Goal: Task Accomplishment & Management: Manage account settings

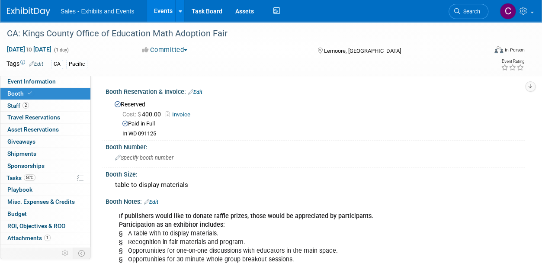
click at [156, 15] on link "Events" at bounding box center [163, 11] width 32 height 22
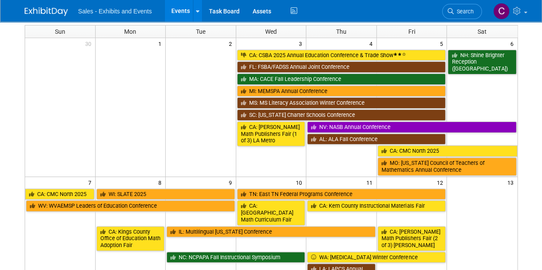
scroll to position [53, 0]
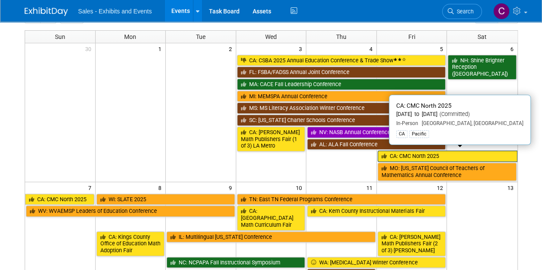
click at [408, 150] on link "CA: CMC North 2025" at bounding box center [448, 155] width 140 height 11
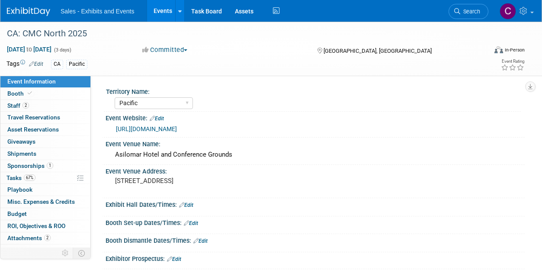
select select "Pacific"
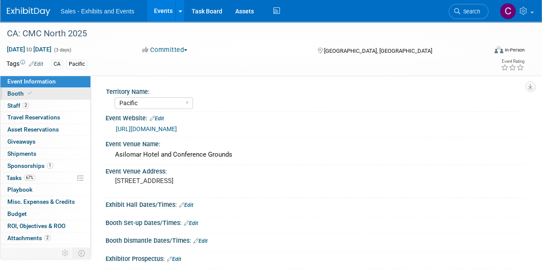
click at [11, 91] on span "Booth" at bounding box center [20, 93] width 26 height 7
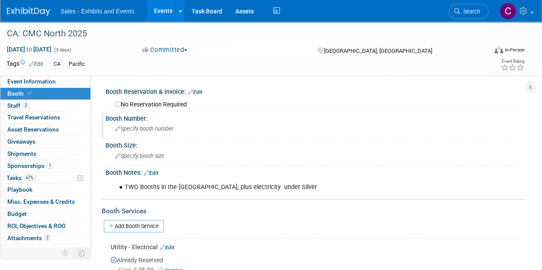
click at [147, 127] on span "Specify booth number" at bounding box center [144, 128] width 58 height 6
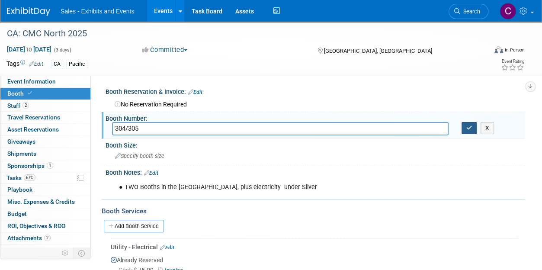
type input "304/305"
click at [470, 126] on icon "button" at bounding box center [469, 128] width 6 height 6
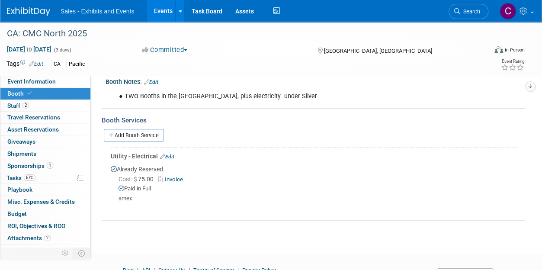
scroll to position [93, 0]
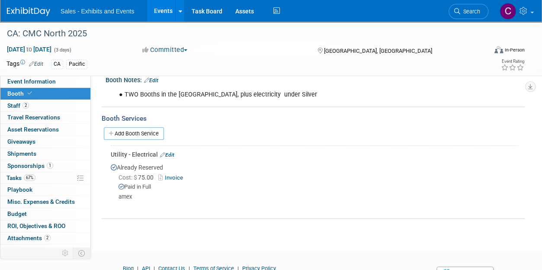
click at [174, 155] on link "Edit" at bounding box center [167, 155] width 14 height 6
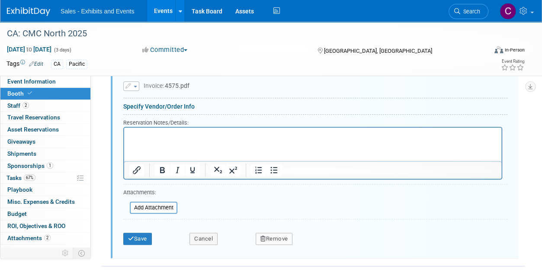
scroll to position [349, 0]
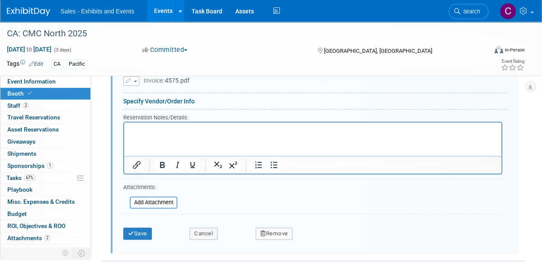
click at [273, 228] on button "Remove" at bounding box center [274, 233] width 37 height 12
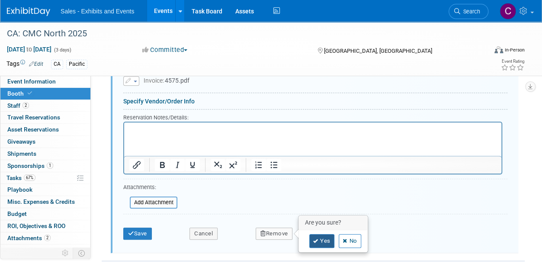
click at [319, 238] on link "Yes" at bounding box center [321, 241] width 25 height 14
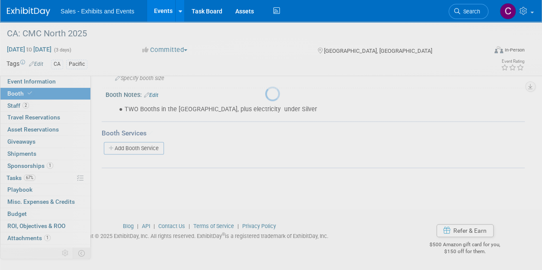
scroll to position [78, 0]
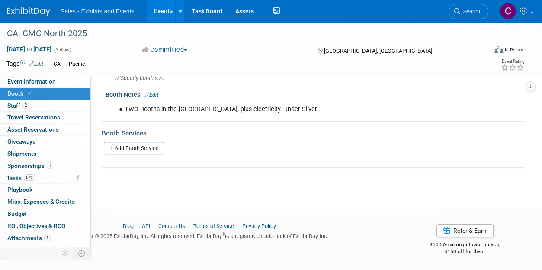
click at [163, 10] on link "Events" at bounding box center [163, 11] width 32 height 22
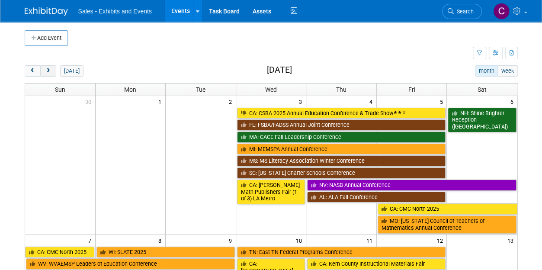
click at [46, 71] on span "next" at bounding box center [48, 71] width 6 height 6
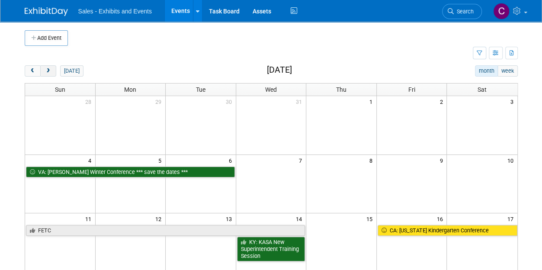
click at [46, 71] on span "next" at bounding box center [48, 71] width 6 height 6
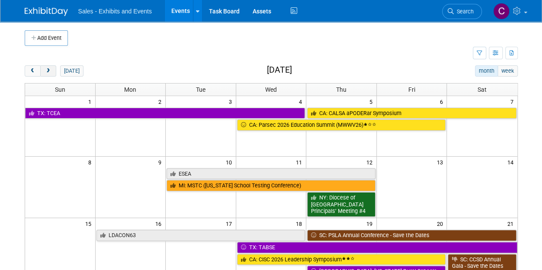
click at [46, 71] on span "next" at bounding box center [48, 71] width 6 height 6
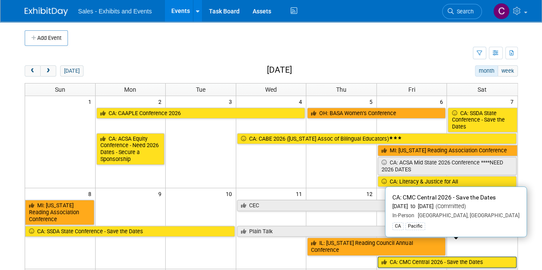
click at [423, 256] on link "CA: CMC Central 2026 - Save the Dates" at bounding box center [447, 261] width 139 height 11
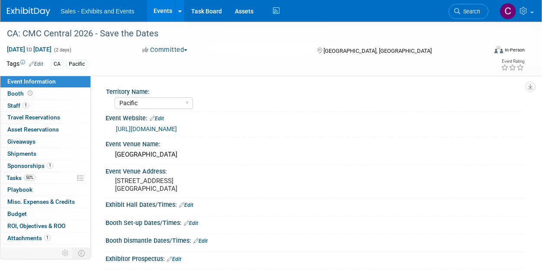
select select "Pacific"
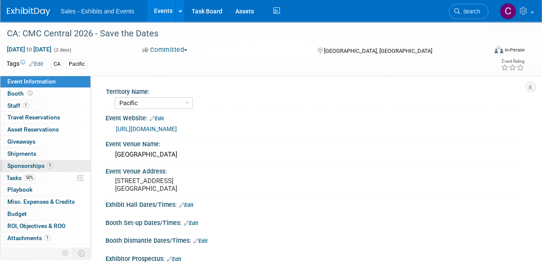
click at [19, 162] on span "Sponsorships 1" at bounding box center [30, 165] width 46 height 7
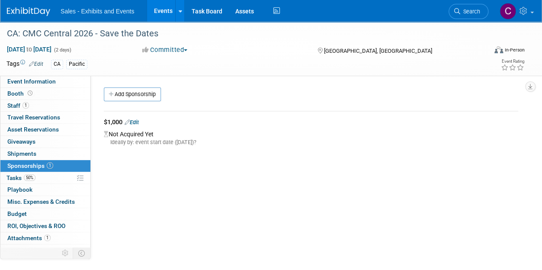
click at [139, 123] on link "Edit" at bounding box center [132, 122] width 14 height 6
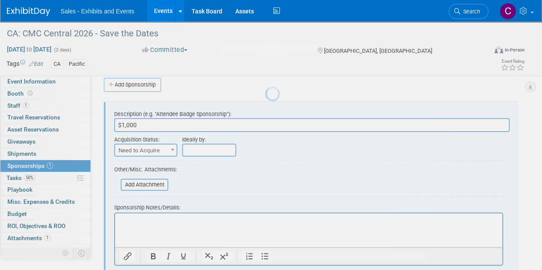
scroll to position [13, 0]
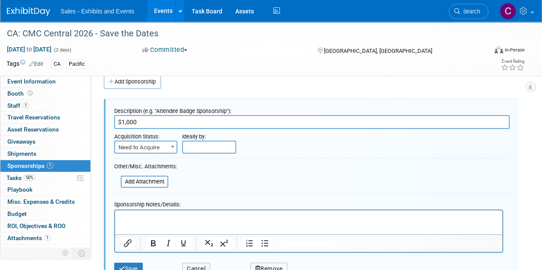
click at [155, 148] on span "Need to Acquire" at bounding box center [145, 147] width 61 height 12
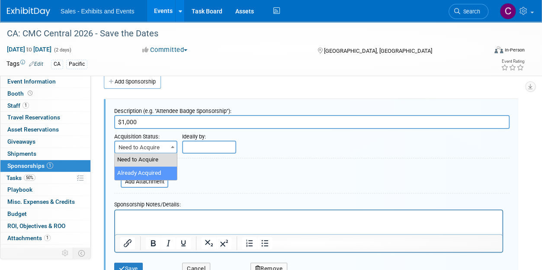
select select "2"
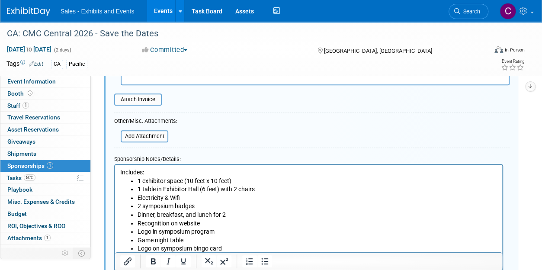
scroll to position [120, 0]
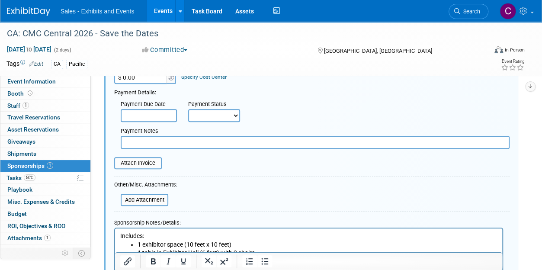
click at [138, 80] on input "$ 0.00" at bounding box center [141, 77] width 54 height 13
type input "$ 1,000.00"
click at [142, 143] on input "text" at bounding box center [315, 142] width 389 height 13
type input "visa"
click at [200, 116] on select "Not Paid Yet Partially Paid Paid in Full" at bounding box center [214, 115] width 52 height 13
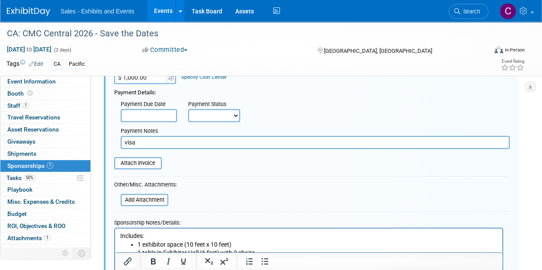
select select "1"
click at [188, 109] on select "Not Paid Yet Partially Paid Paid in Full" at bounding box center [214, 115] width 52 height 13
click at [152, 167] on div "Attach Invoice" at bounding box center [138, 163] width 48 height 12
click at [148, 163] on input "file" at bounding box center [109, 163] width 103 height 10
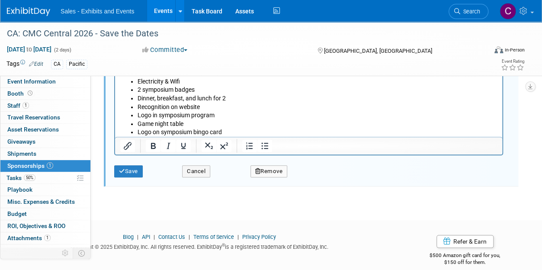
scroll to position [306, 0]
click at [138, 168] on button "Save" at bounding box center [128, 170] width 29 height 12
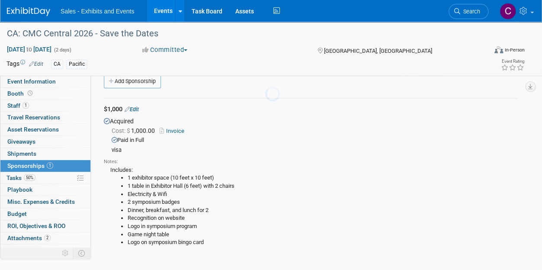
scroll to position [13, 0]
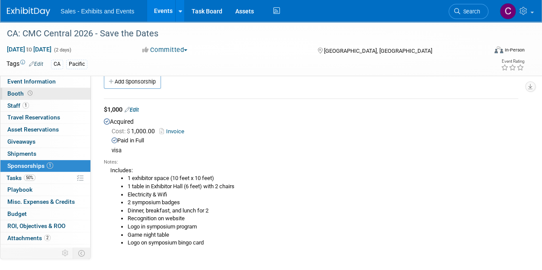
click at [17, 93] on span "Booth" at bounding box center [20, 93] width 27 height 7
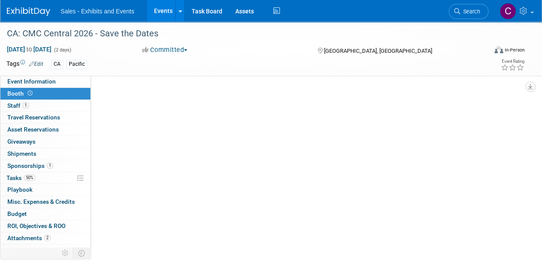
scroll to position [0, 0]
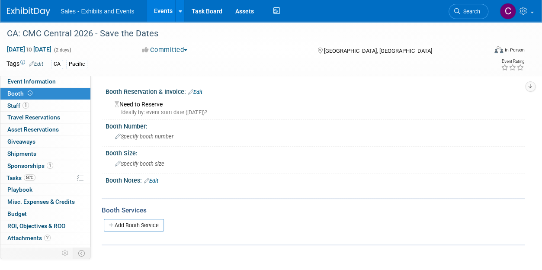
click at [195, 92] on link "Edit" at bounding box center [195, 92] width 14 height 6
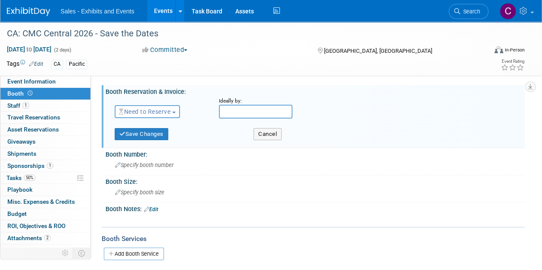
click at [138, 112] on span "Need to Reserve" at bounding box center [144, 111] width 51 height 7
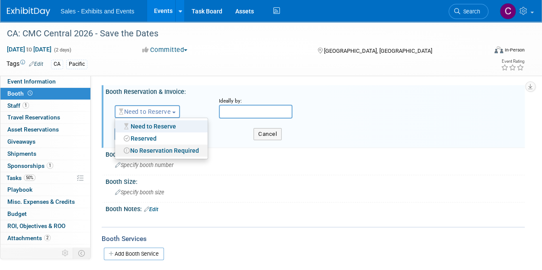
click at [139, 151] on link "No Reservation Required" at bounding box center [161, 150] width 93 height 12
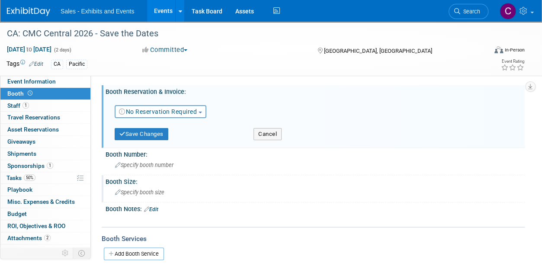
click at [136, 192] on span "Specify booth size" at bounding box center [139, 192] width 49 height 6
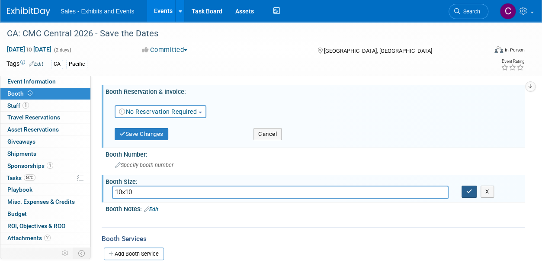
type input "10x10"
click at [466, 193] on icon "button" at bounding box center [469, 192] width 6 height 6
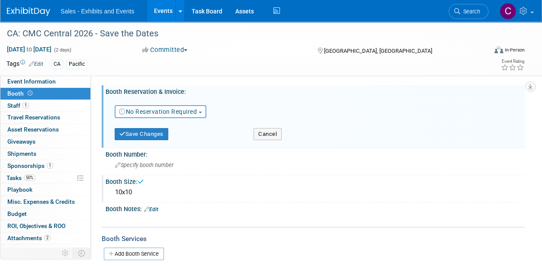
click at [158, 210] on link "Edit" at bounding box center [151, 209] width 14 height 6
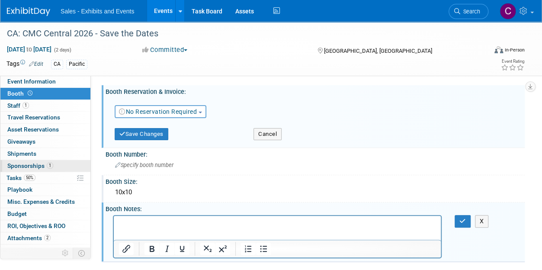
click at [25, 163] on span "Sponsorships 1" at bounding box center [30, 165] width 46 height 7
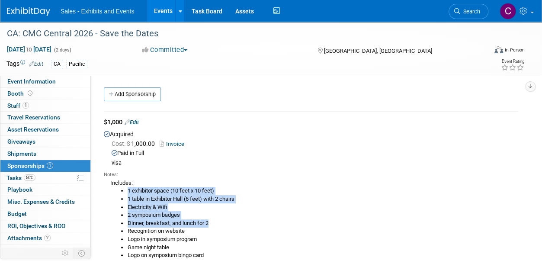
drag, startPoint x: 212, startPoint y: 221, endPoint x: 126, endPoint y: 193, distance: 90.9
click at [126, 193] on ul "1 exhibitor space (10 feet x 10 feet) 1 table in Exhibitor Hall (6 feet) with 2…" at bounding box center [314, 223] width 408 height 72
copy ul "1 exhibitor space (10 feet x 10 feet) 1 table in Exhibitor Hall (6 feet) with 2…"
click at [16, 90] on span "Booth" at bounding box center [20, 93] width 27 height 7
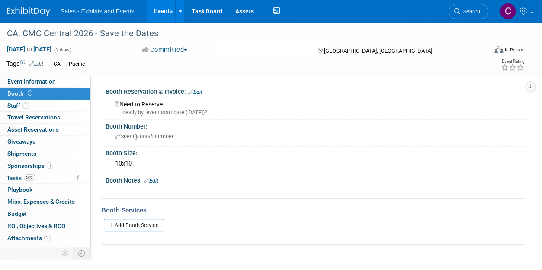
click at [201, 92] on link "Edit" at bounding box center [195, 92] width 14 height 6
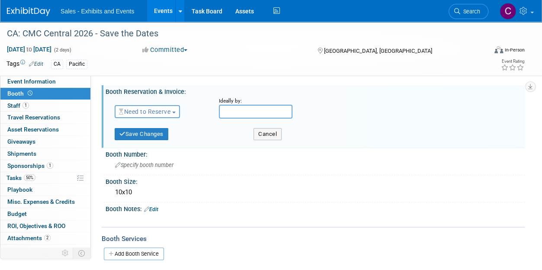
click at [139, 113] on span "Need to Reserve" at bounding box center [144, 111] width 51 height 7
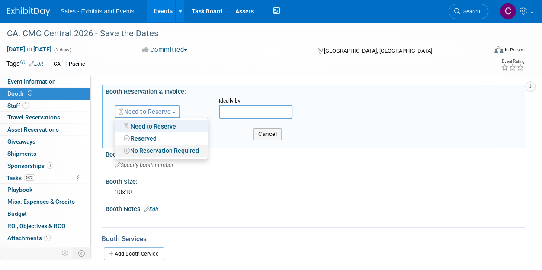
click at [150, 150] on link "No Reservation Required" at bounding box center [161, 150] width 93 height 12
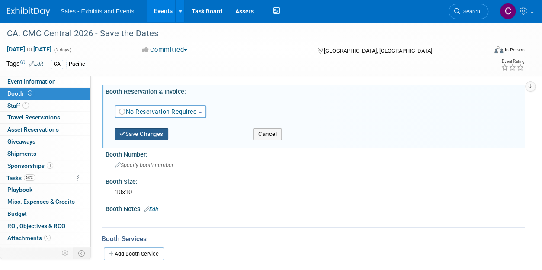
click at [141, 134] on button "Save Changes" at bounding box center [142, 134] width 54 height 12
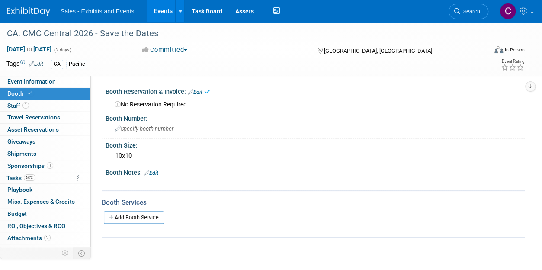
click at [161, 173] on div "Booth Notes: Edit" at bounding box center [315, 171] width 419 height 11
click at [157, 173] on link "Edit" at bounding box center [151, 173] width 14 height 6
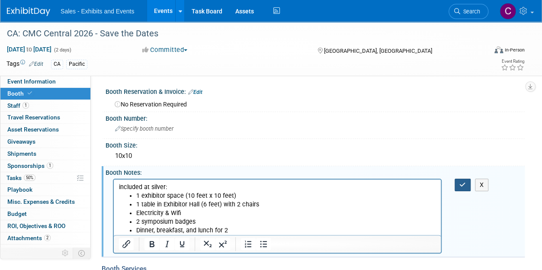
click at [458, 185] on button "button" at bounding box center [462, 185] width 16 height 13
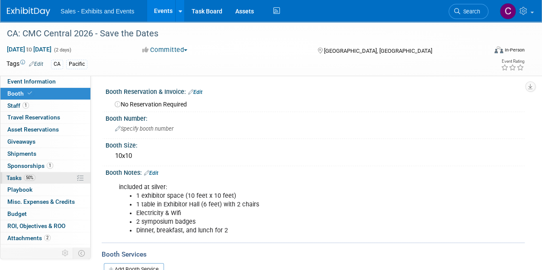
click at [4, 177] on link "50% Tasks 50%" at bounding box center [45, 178] width 90 height 12
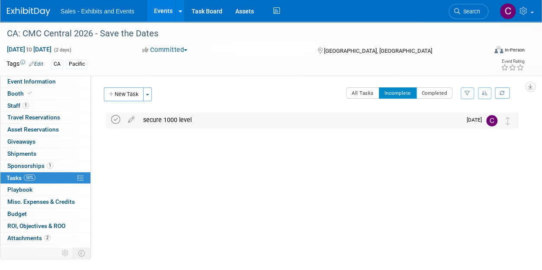
click at [113, 120] on icon at bounding box center [115, 119] width 9 height 9
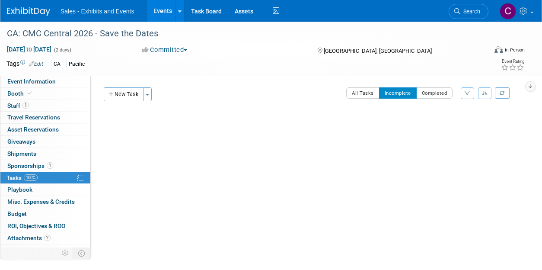
click at [160, 12] on link "Events" at bounding box center [163, 11] width 32 height 22
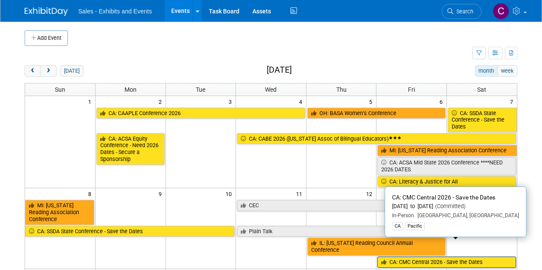
click at [458, 256] on link "CA: CMC Central 2026 - Save the Dates" at bounding box center [447, 261] width 139 height 11
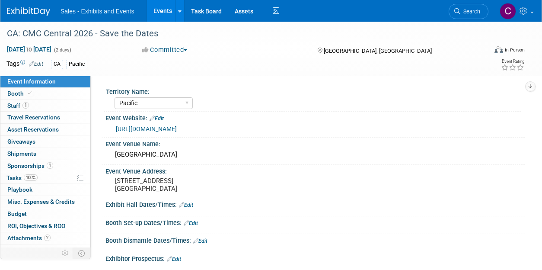
select select "Pacific"
click at [12, 104] on span "Staff 1" at bounding box center [18, 105] width 22 height 7
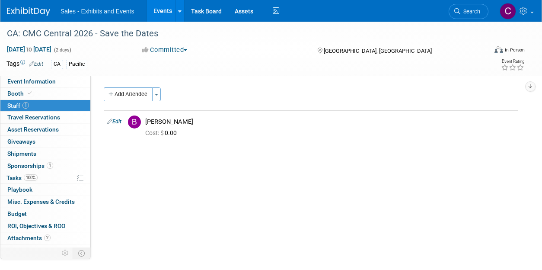
click at [161, 13] on link "Events" at bounding box center [163, 11] width 32 height 22
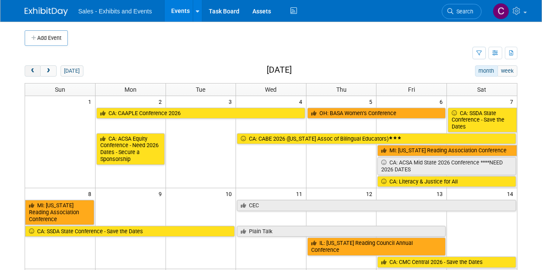
click at [29, 73] on button "prev" at bounding box center [33, 70] width 16 height 11
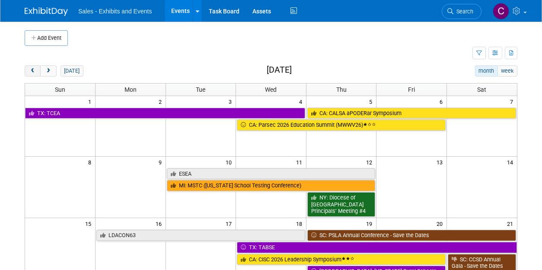
click at [29, 73] on button "prev" at bounding box center [33, 70] width 16 height 11
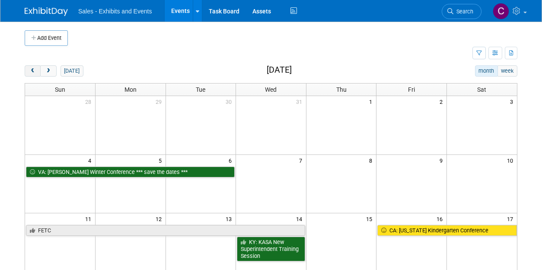
click at [29, 73] on button "prev" at bounding box center [33, 70] width 16 height 11
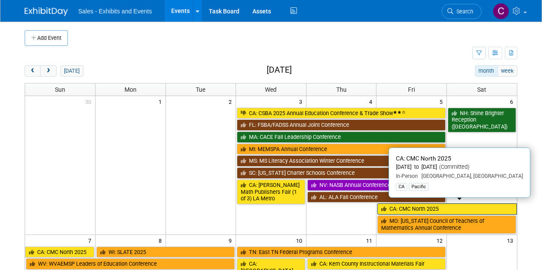
click at [422, 205] on link "CA: CMC North 2025" at bounding box center [448, 208] width 140 height 11
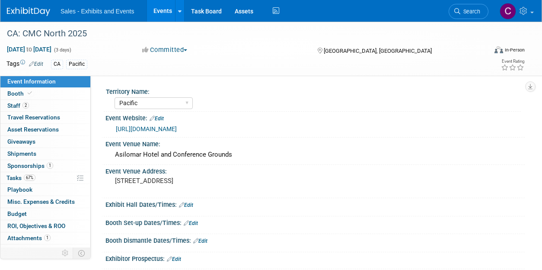
select select "Pacific"
click at [13, 160] on link "1 Sponsorships 1" at bounding box center [45, 166] width 90 height 12
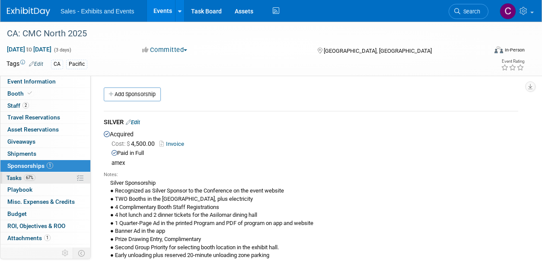
click at [15, 176] on span "Tasks 67%" at bounding box center [20, 177] width 29 height 7
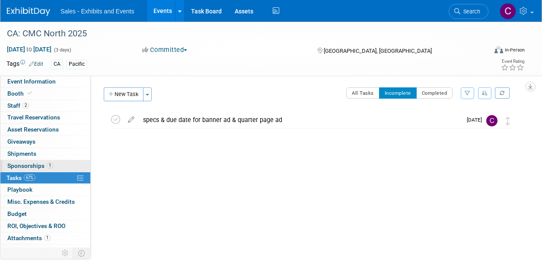
click at [17, 164] on span "Sponsorships 1" at bounding box center [30, 165] width 46 height 7
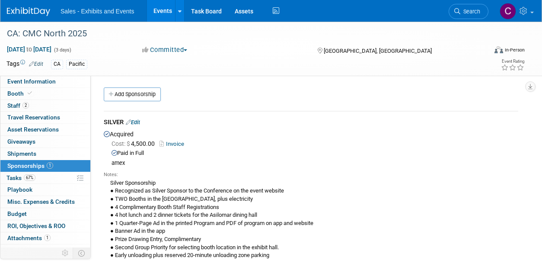
click at [175, 143] on link "Invoice" at bounding box center [174, 144] width 28 height 6
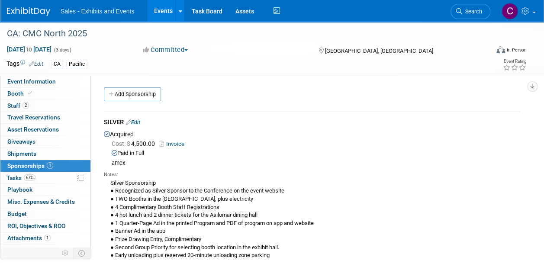
click at [163, 13] on link "Events" at bounding box center [163, 11] width 32 height 22
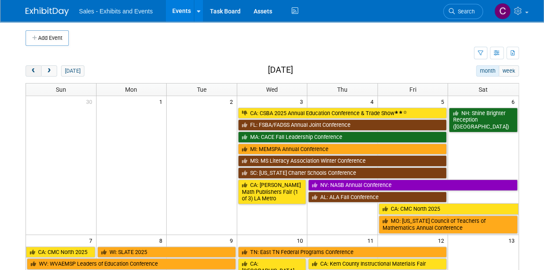
click at [34, 70] on span "prev" at bounding box center [33, 71] width 6 height 6
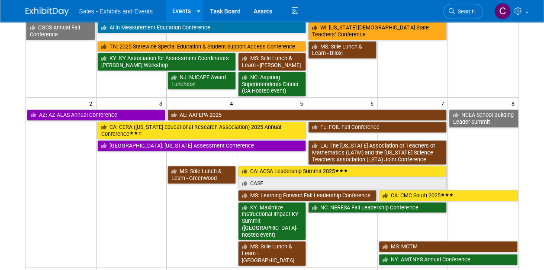
scroll to position [166, 0]
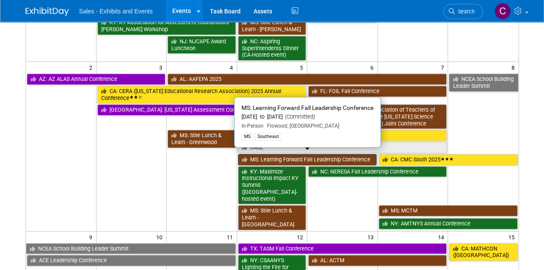
click at [273, 154] on link "MS: Learning Forward Fall Leadership Conference" at bounding box center [307, 159] width 138 height 11
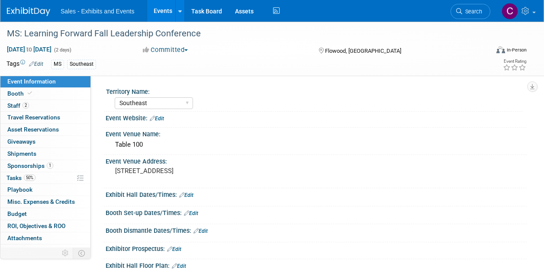
select select "Southeast"
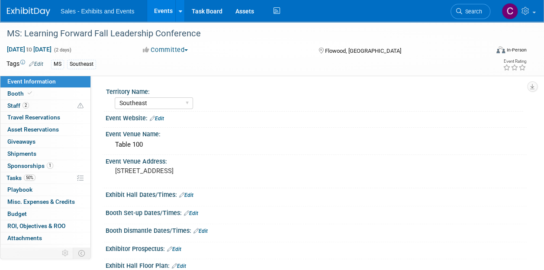
click at [152, 12] on link "Events" at bounding box center [163, 11] width 32 height 22
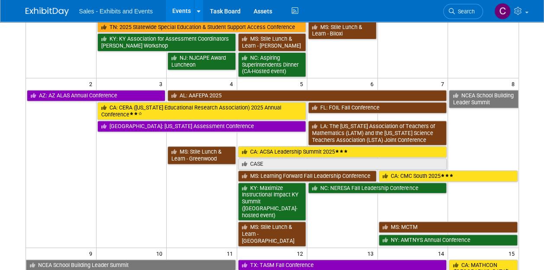
scroll to position [188, 0]
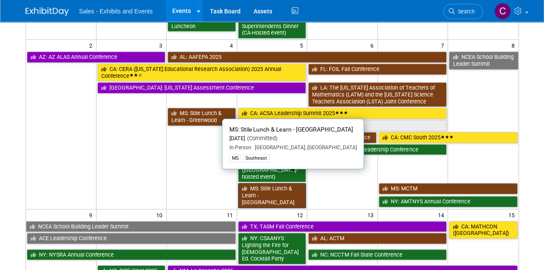
click at [257, 183] on link "MS: Stile Lunch & Learn - [GEOGRAPHIC_DATA]" at bounding box center [272, 195] width 68 height 25
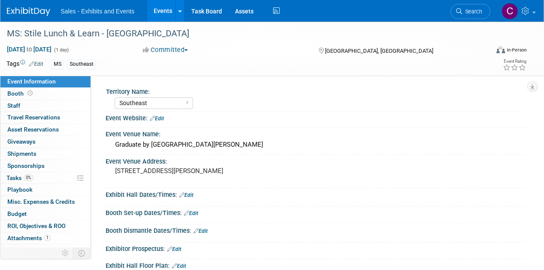
select select "Southeast"
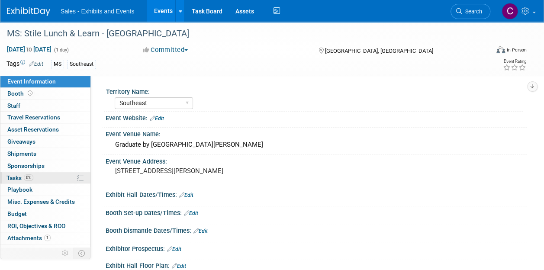
click at [23, 178] on span "Tasks 0%" at bounding box center [19, 177] width 27 height 7
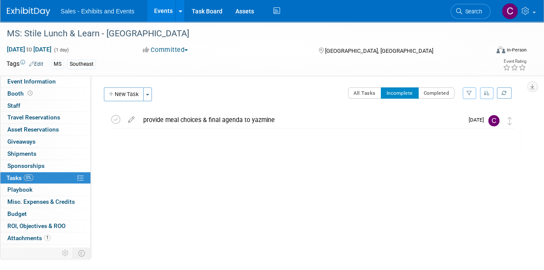
click at [162, 9] on link "Events" at bounding box center [163, 11] width 32 height 22
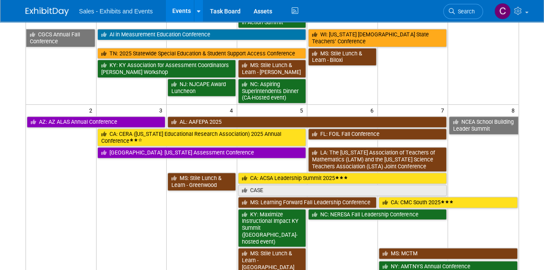
scroll to position [126, 0]
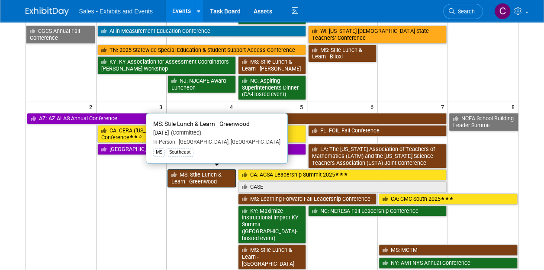
click at [200, 177] on link "MS: Stile Lunch & Learn - Greenwood" at bounding box center [201, 178] width 68 height 18
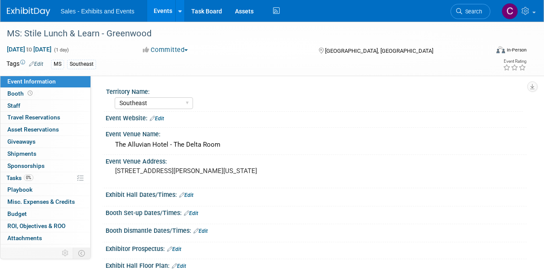
select select "Southeast"
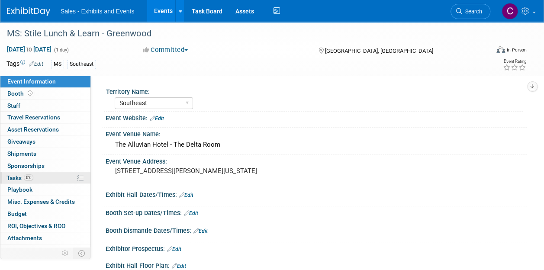
click at [8, 177] on span "Tasks 0%" at bounding box center [19, 177] width 27 height 7
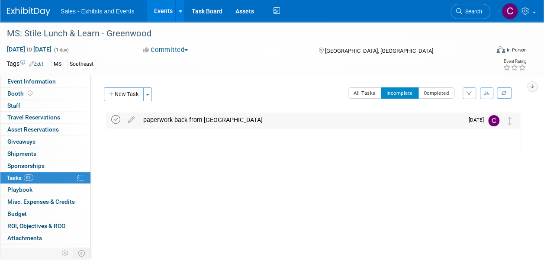
click at [117, 121] on icon at bounding box center [115, 119] width 9 height 9
